Goal: Task Accomplishment & Management: Manage account settings

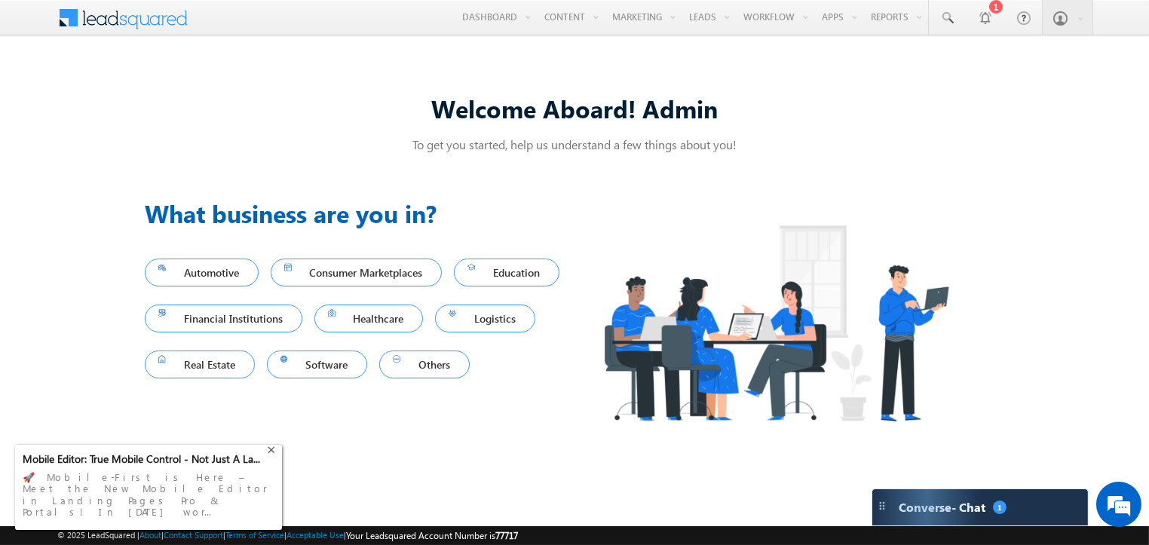
click at [274, 458] on div "+" at bounding box center [273, 449] width 18 height 18
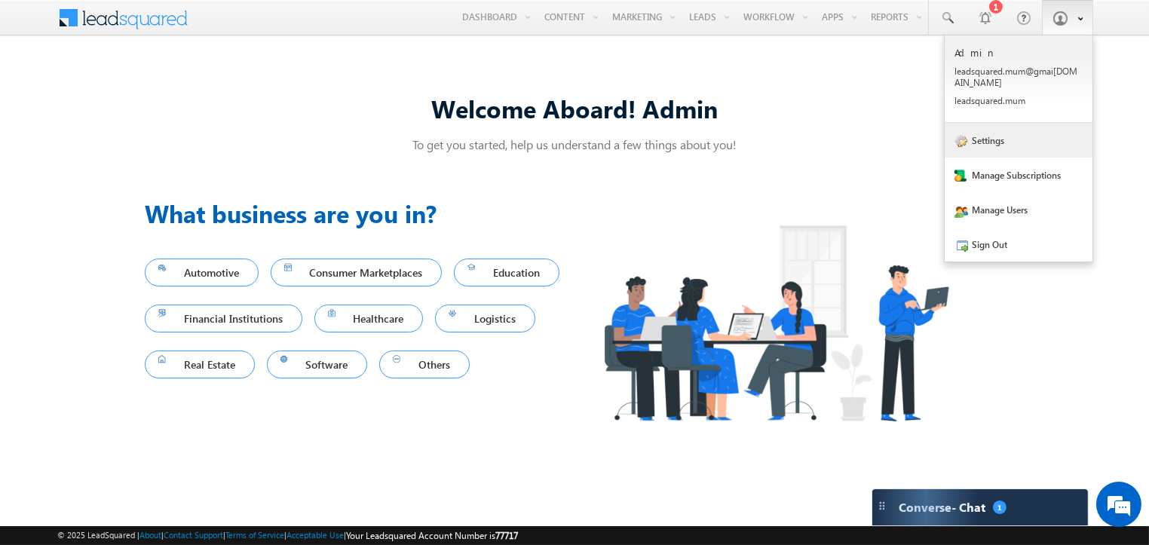
click at [1016, 123] on link "Settings" at bounding box center [1019, 140] width 148 height 35
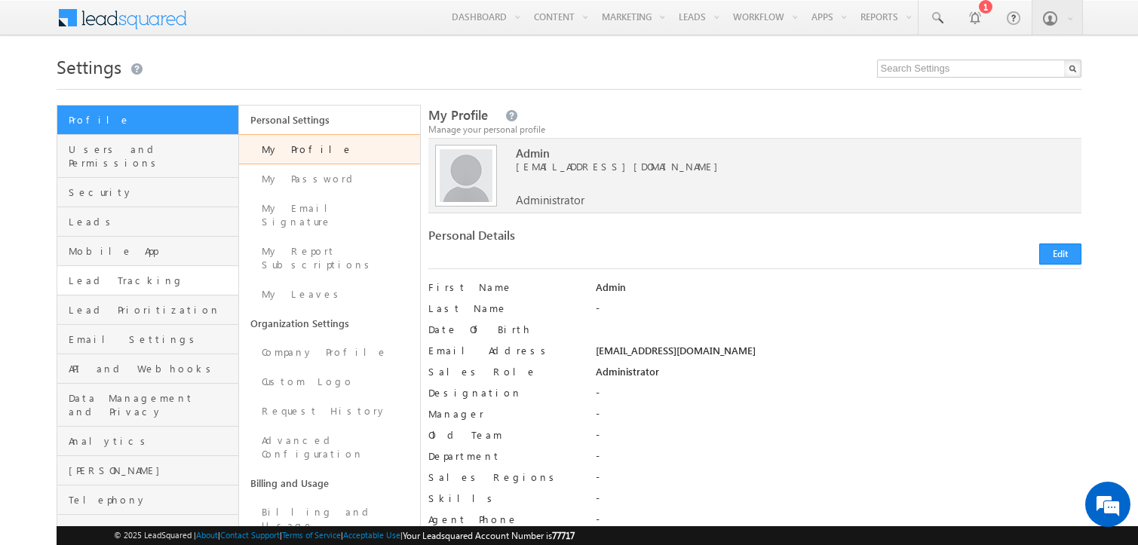
scroll to position [94, 0]
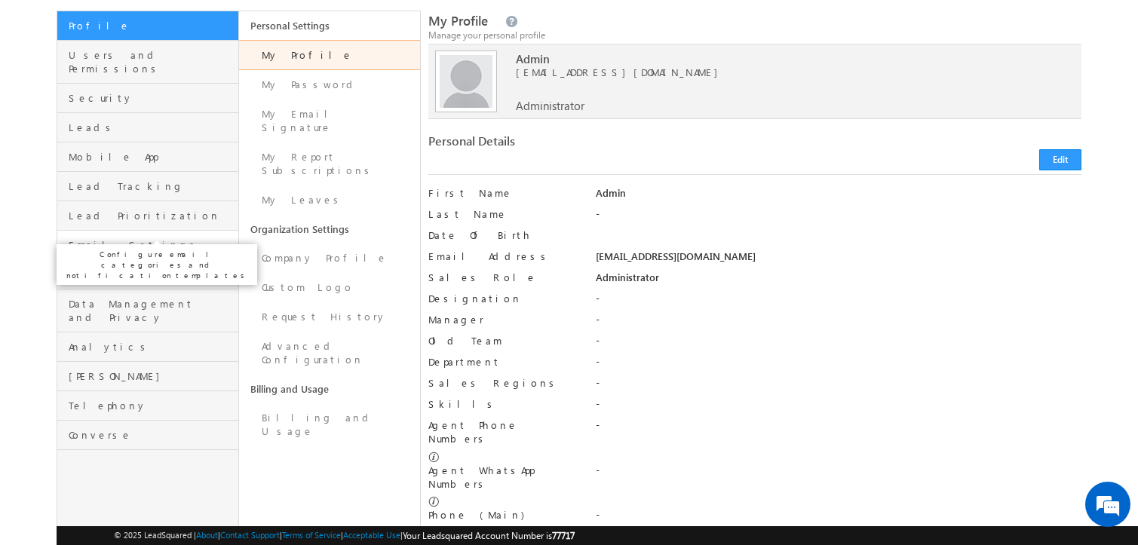
click at [143, 238] on span "Email Settings" at bounding box center [151, 245] width 165 height 14
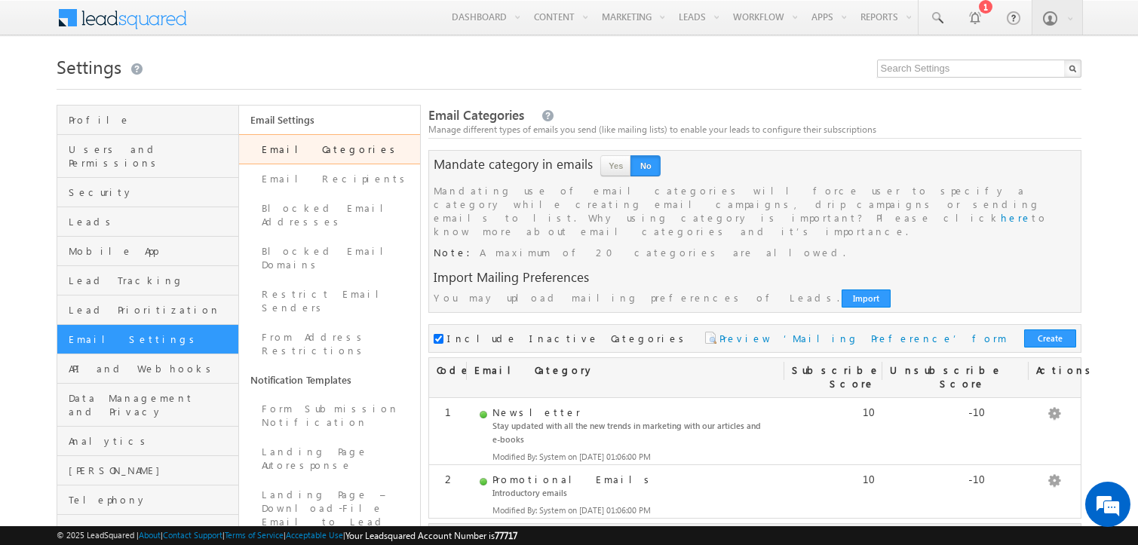
scroll to position [74, 0]
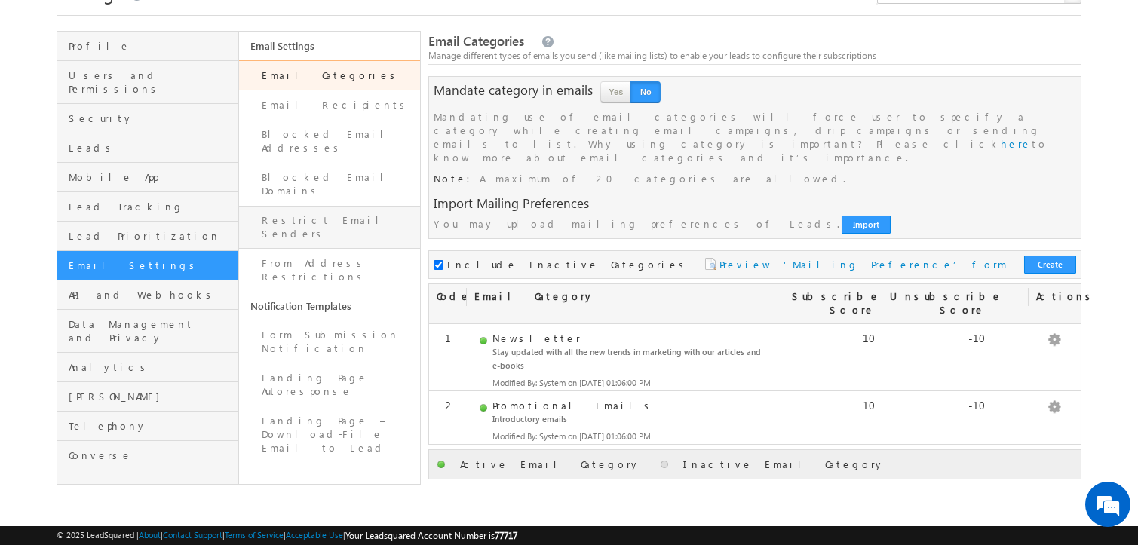
click at [357, 206] on link "Restrict Email Senders" at bounding box center [329, 227] width 181 height 43
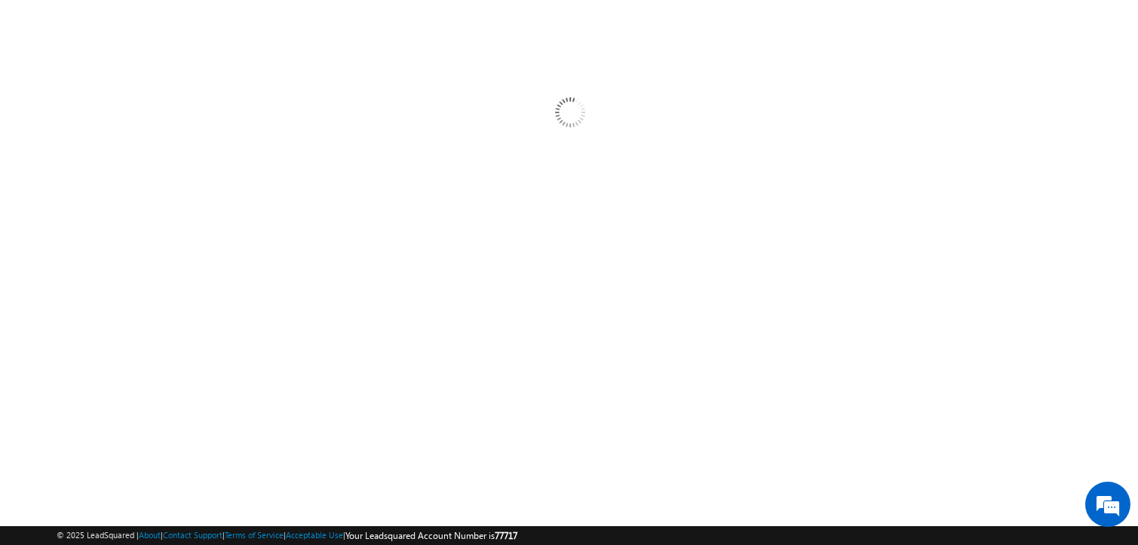
scroll to position [0, 0]
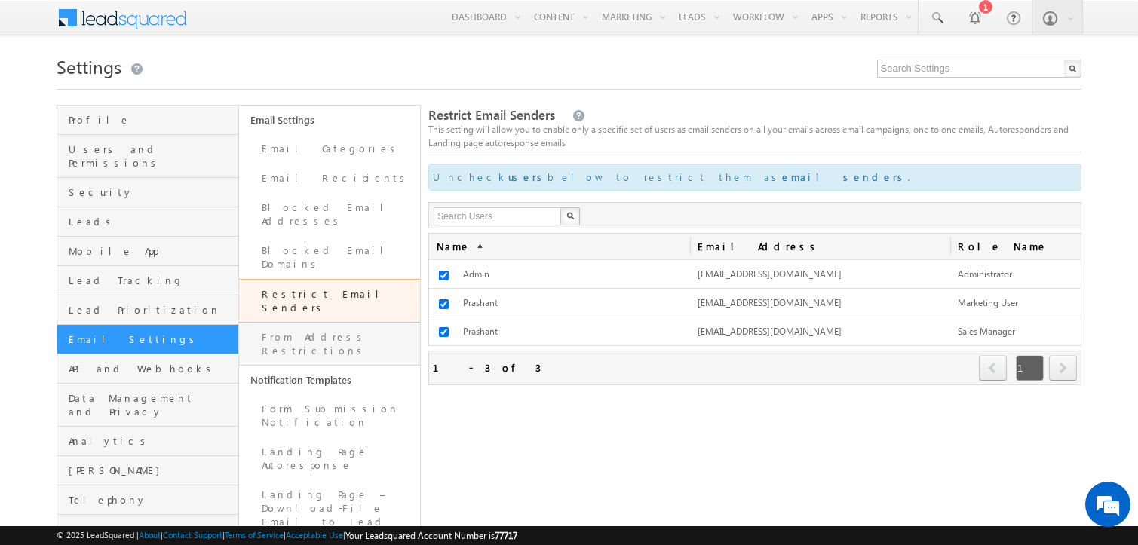
click at [379, 323] on link "From Address Restrictions" at bounding box center [329, 344] width 181 height 43
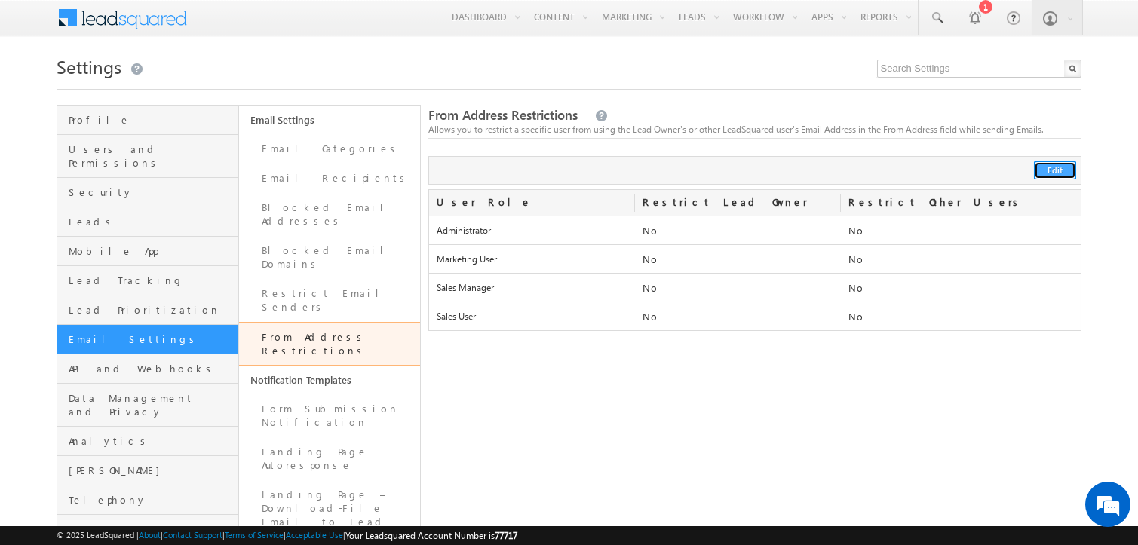
click at [1052, 173] on button "Edit" at bounding box center [1055, 170] width 42 height 18
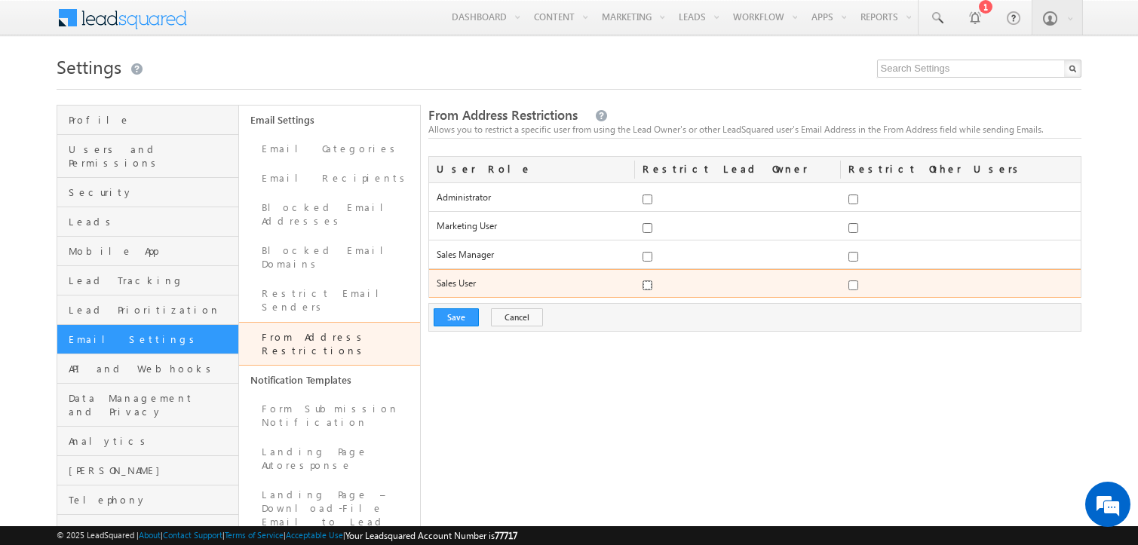
click at [648, 204] on input "checkbox" at bounding box center [647, 200] width 10 height 10
checkbox input "true"
click at [854, 204] on input "checkbox" at bounding box center [853, 200] width 10 height 10
checkbox input "false"
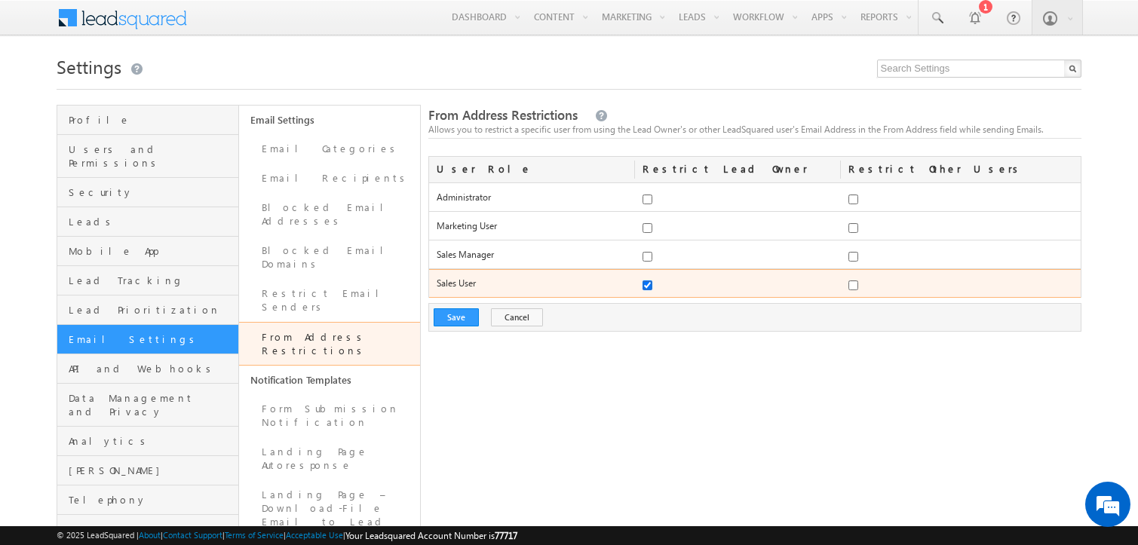
click at [646, 204] on input "checkbox" at bounding box center [647, 200] width 10 height 10
checkbox input "false"
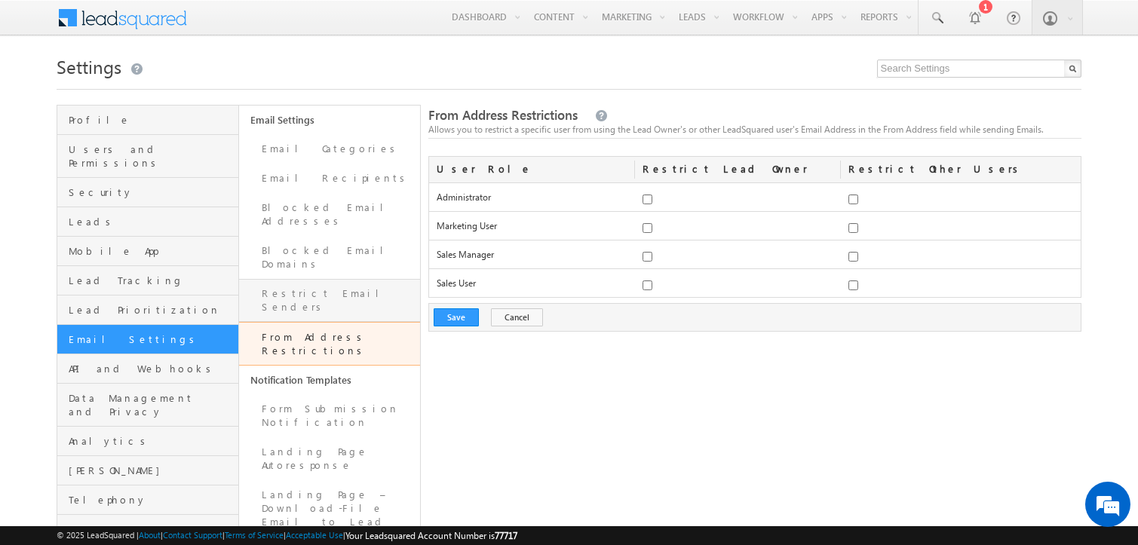
click at [360, 279] on link "Restrict Email Senders" at bounding box center [329, 300] width 181 height 43
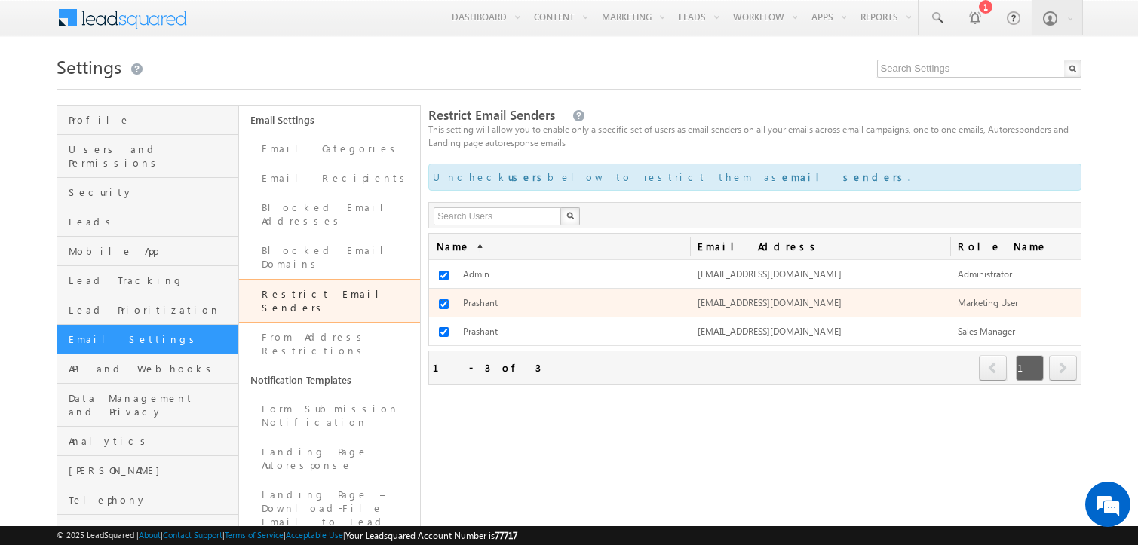
click at [446, 302] on input "checkbox" at bounding box center [444, 304] width 10 height 10
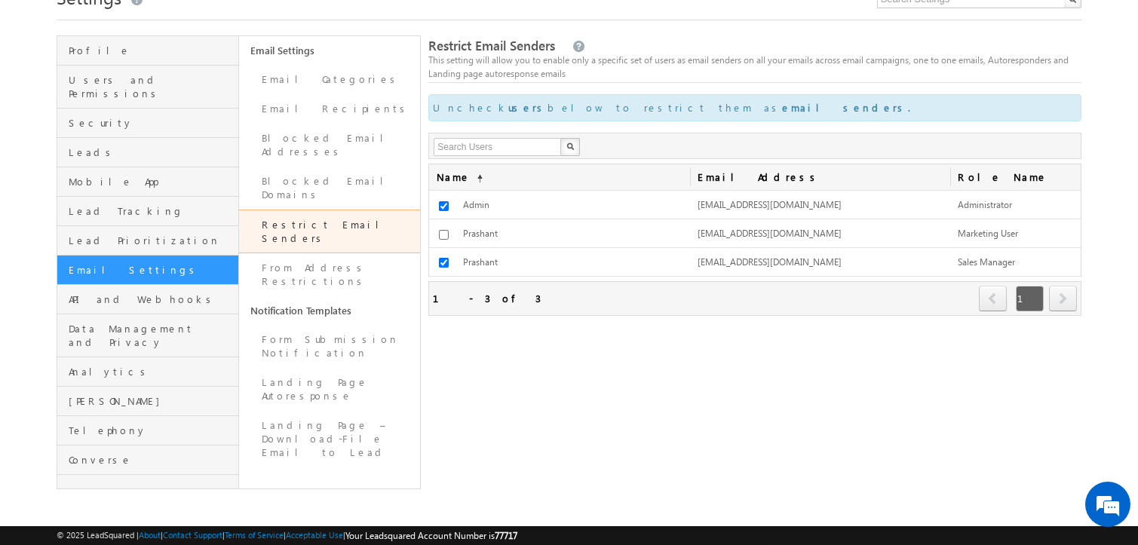
scroll to position [72, 0]
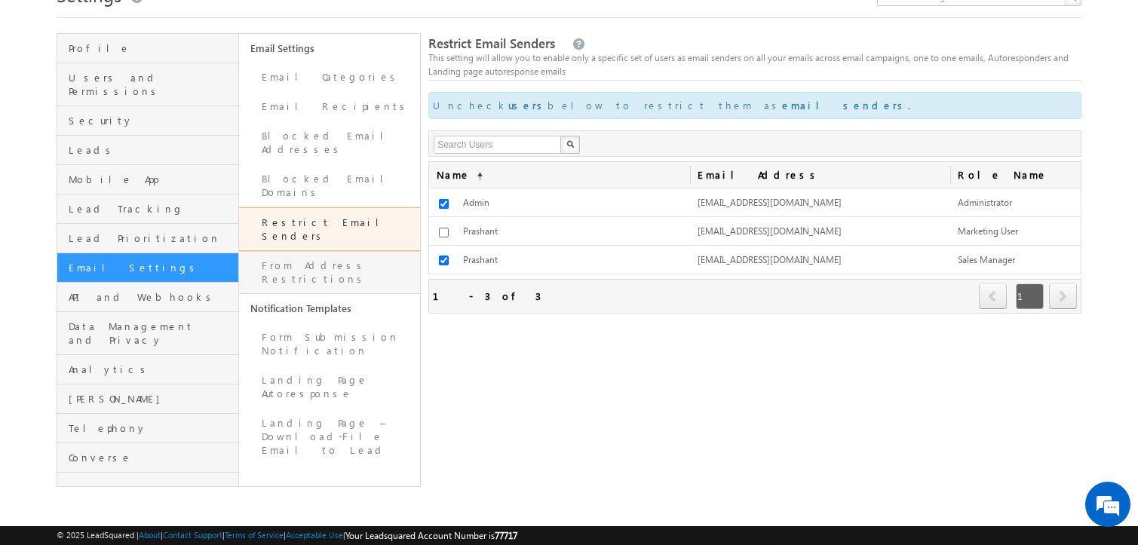
click at [360, 251] on link "From Address Restrictions" at bounding box center [329, 272] width 181 height 43
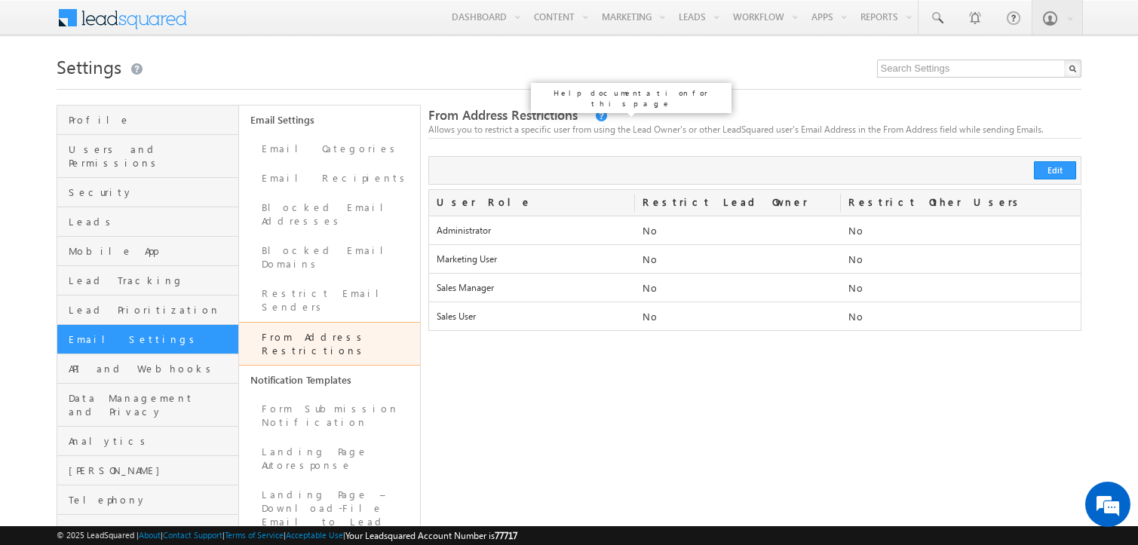
click at [593, 116] on link at bounding box center [600, 116] width 14 height 13
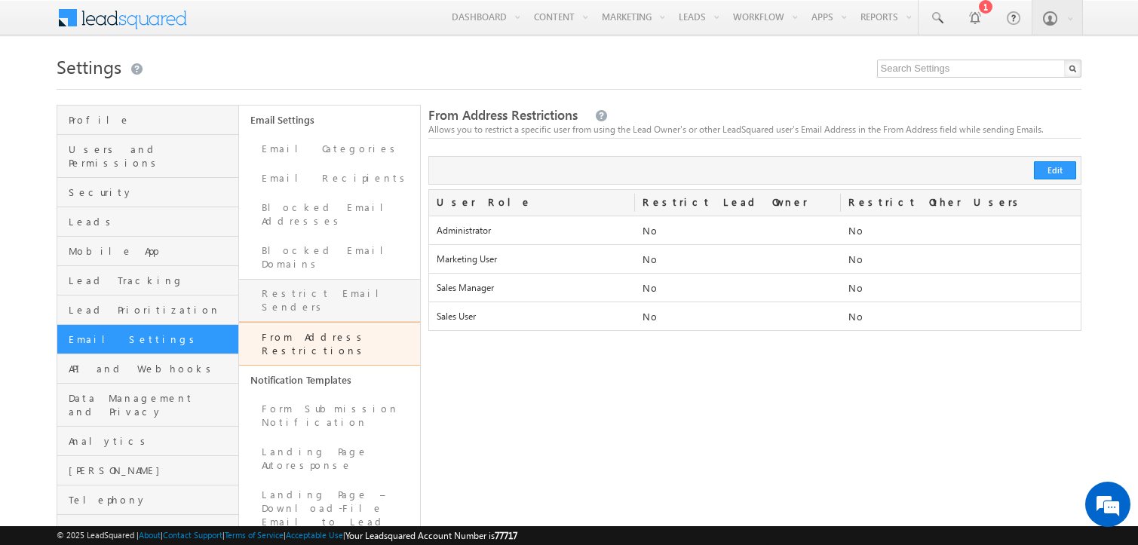
click at [360, 279] on link "Restrict Email Senders" at bounding box center [329, 300] width 181 height 43
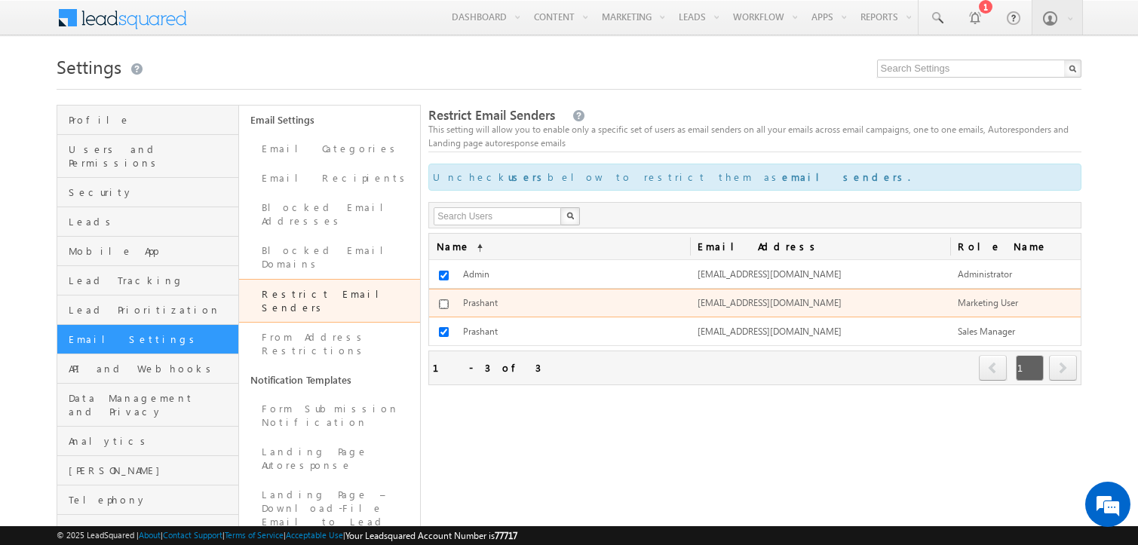
click at [442, 299] on input "checkbox" at bounding box center [444, 304] width 10 height 10
checkbox input "true"
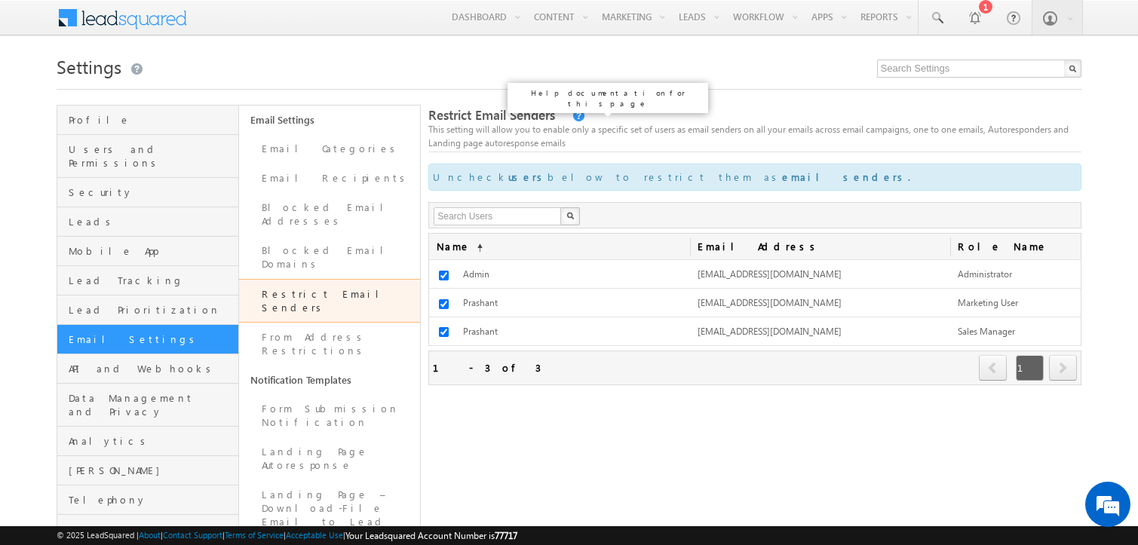
click at [571, 121] on link at bounding box center [578, 116] width 14 height 13
